Goal: Task Accomplishment & Management: Use online tool/utility

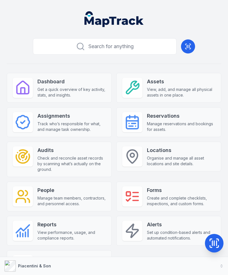
click at [187, 46] on icon at bounding box center [187, 46] width 0 height 3
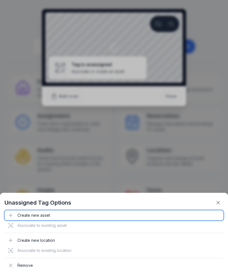
click at [24, 216] on div "Create new asset" at bounding box center [114, 215] width 219 height 10
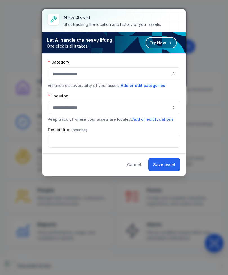
click at [63, 73] on button "button" at bounding box center [114, 73] width 132 height 13
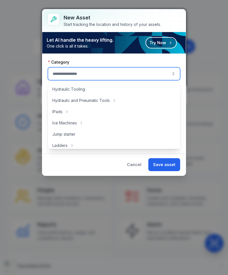
scroll to position [135, 0]
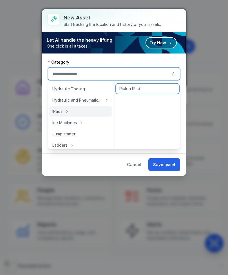
click at [138, 88] on span "Picton IPad" at bounding box center [129, 89] width 21 height 6
type input "**********"
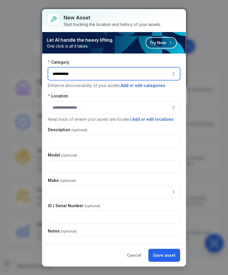
click at [157, 109] on button "button" at bounding box center [114, 107] width 132 height 13
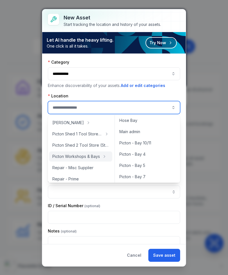
scroll to position [36, 0]
click at [147, 164] on div "Picton - Bay 5" at bounding box center [147, 165] width 63 height 10
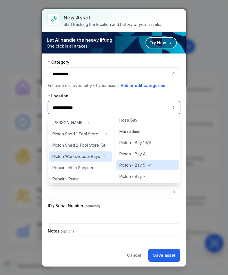
type input "**********"
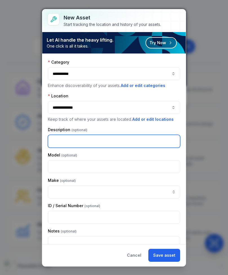
click at [59, 144] on input "text" at bounding box center [114, 141] width 132 height 13
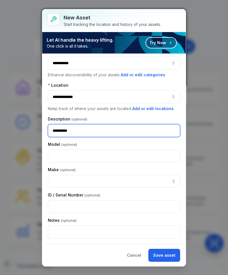
scroll to position [11, 0]
type input "**********"
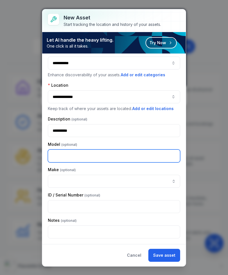
click at [139, 156] on input "text" at bounding box center [114, 155] width 132 height 13
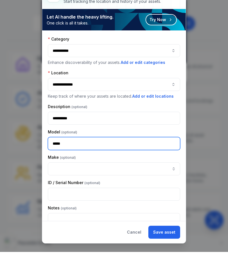
type input "*****"
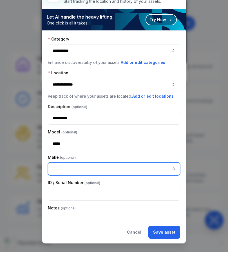
click at [138, 185] on input "asset-add:cf[ca1b6296-9635-4ae3-ae60-00faad6de89d]-label" at bounding box center [114, 191] width 132 height 13
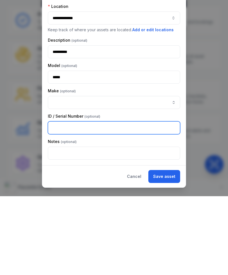
scroll to position [11, 0]
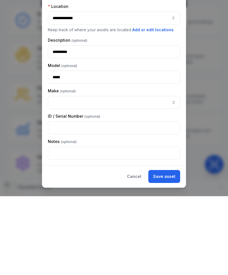
click at [168, 249] on button "Save asset" at bounding box center [164, 255] width 32 height 13
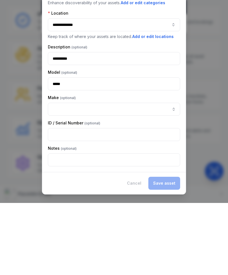
scroll to position [0, 0]
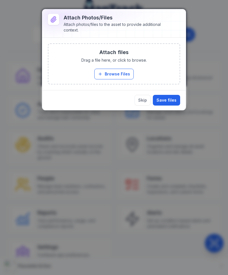
click at [118, 72] on button "Browse Files" at bounding box center [113, 74] width 39 height 11
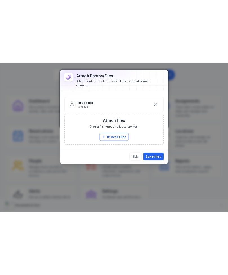
scroll to position [12, 0]
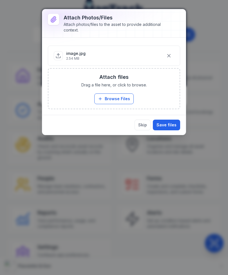
click at [169, 124] on button "Save files" at bounding box center [166, 125] width 27 height 11
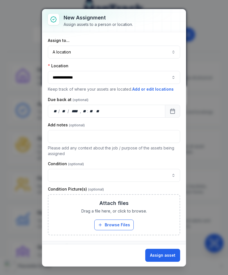
click at [167, 51] on button "A location ********" at bounding box center [114, 52] width 132 height 13
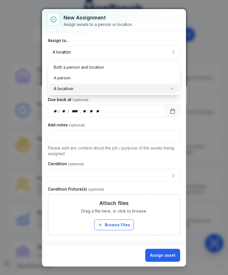
click at [152, 85] on div "A location" at bounding box center [113, 89] width 129 height 10
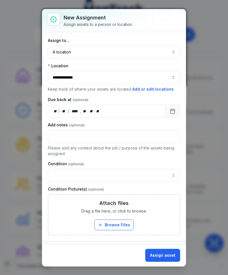
click at [166, 175] on button "button" at bounding box center [114, 175] width 132 height 13
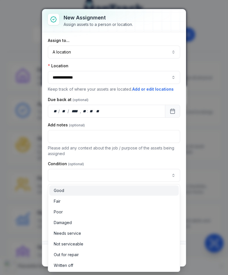
click at [58, 189] on span "Good" at bounding box center [59, 191] width 10 height 6
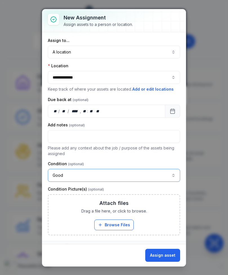
scroll to position [3, 0]
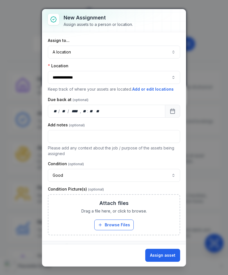
click at [168, 262] on button "Assign asset" at bounding box center [162, 255] width 35 height 13
